Goal: Navigation & Orientation: Find specific page/section

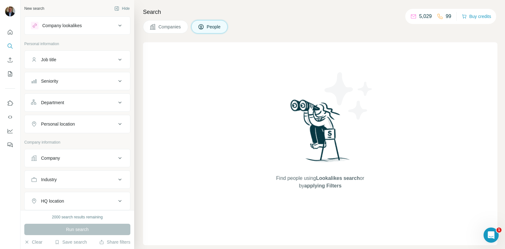
click at [4, 47] on div at bounding box center [10, 87] width 20 height 128
click at [10, 47] on icon "Search" at bounding box center [10, 46] width 6 height 6
click at [11, 42] on button "Search" at bounding box center [10, 45] width 10 height 11
click at [9, 29] on button "Quick start" at bounding box center [10, 32] width 10 height 11
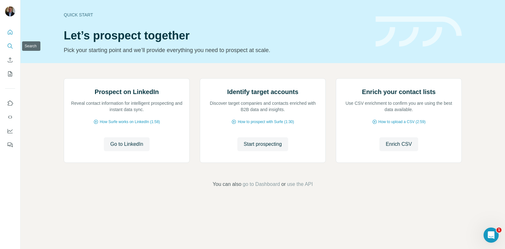
click at [11, 44] on icon "Search" at bounding box center [10, 46] width 6 height 6
